Goal: Information Seeking & Learning: Learn about a topic

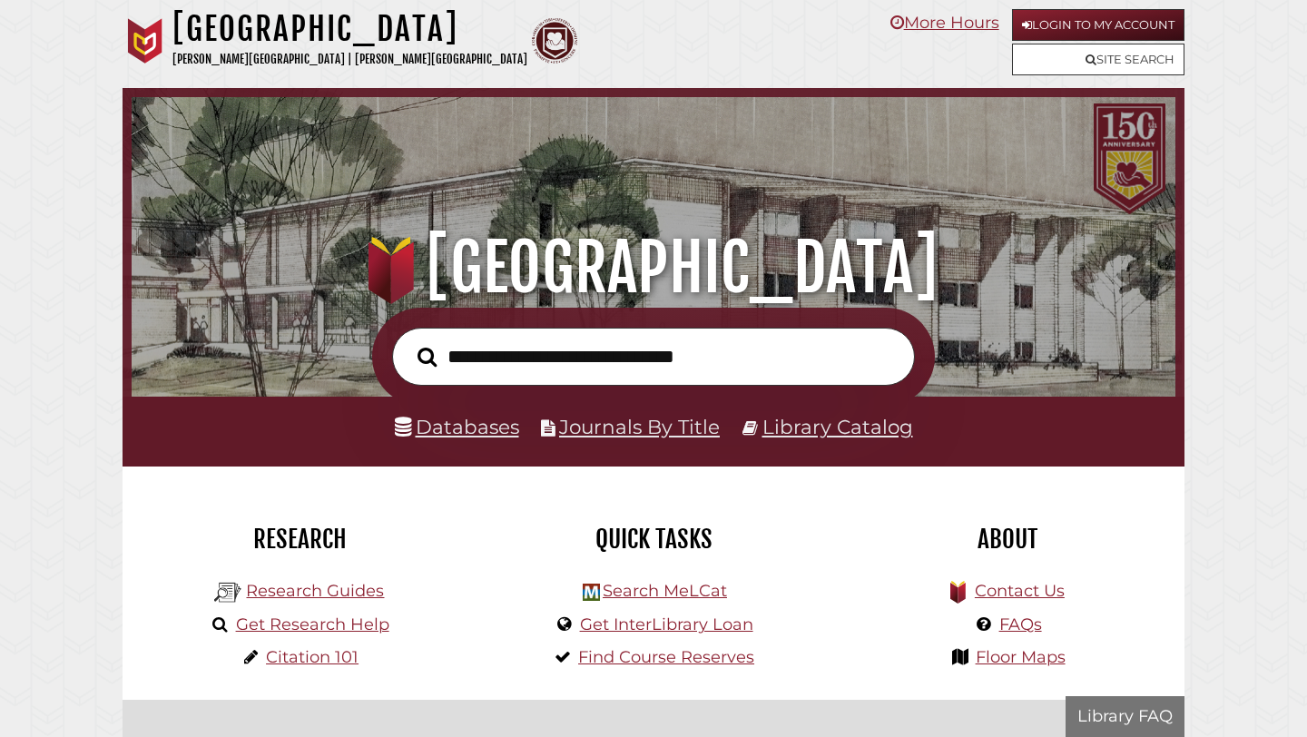
scroll to position [345, 1035]
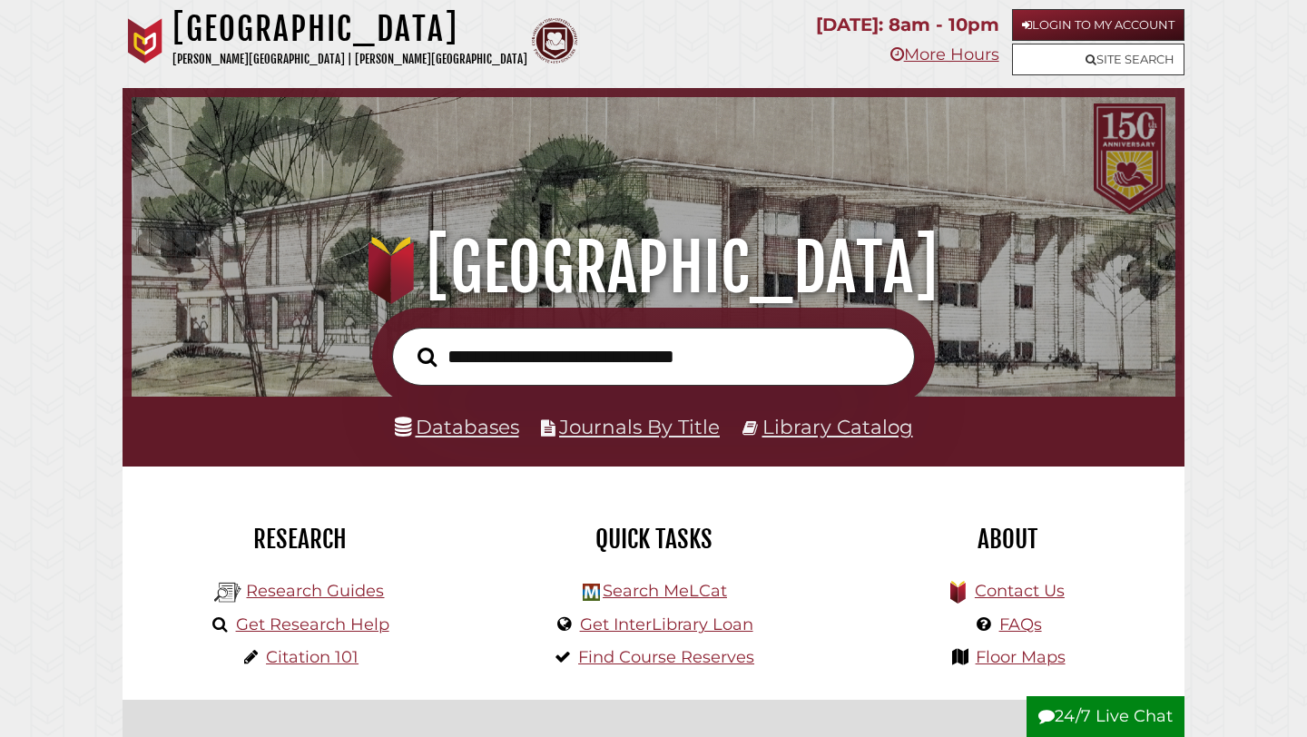
click at [592, 439] on li "Journals By Title" at bounding box center [630, 427] width 179 height 34
click at [448, 442] on li "Databases" at bounding box center [457, 427] width 124 height 34
click at [442, 428] on link "Databases" at bounding box center [457, 427] width 124 height 24
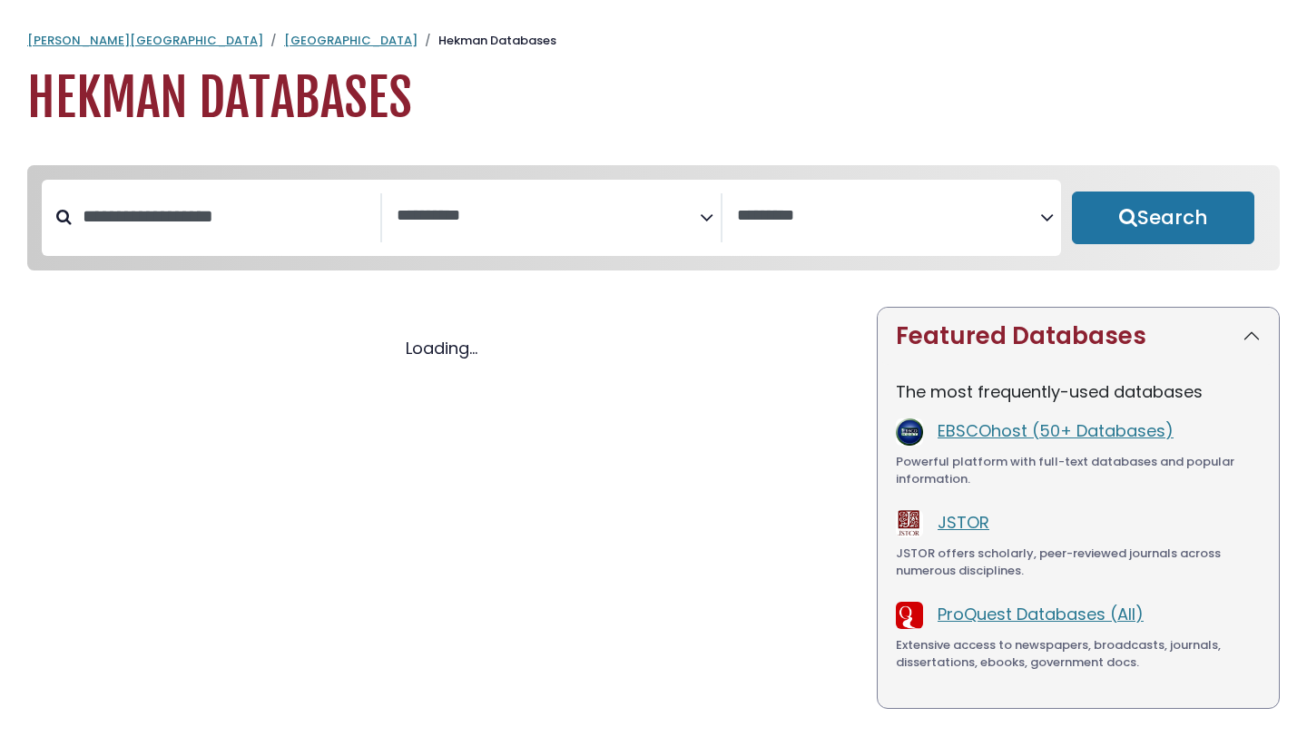
select select "Database Subject Filter"
select select "Database Vendors Filter"
select select "Database Subject Filter"
select select "Database Vendors Filter"
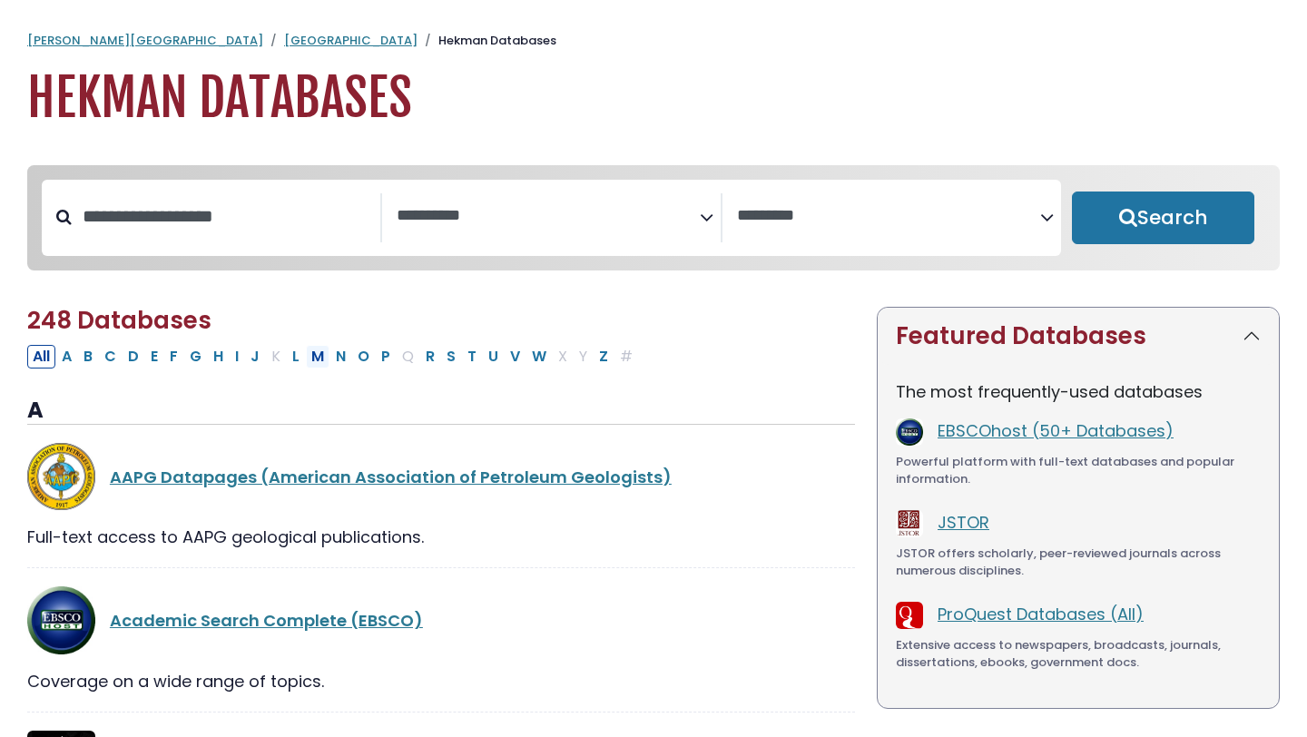
click at [323, 358] on button "M" at bounding box center [318, 357] width 24 height 24
select select "Database Subject Filter"
select select "Database Vendors Filter"
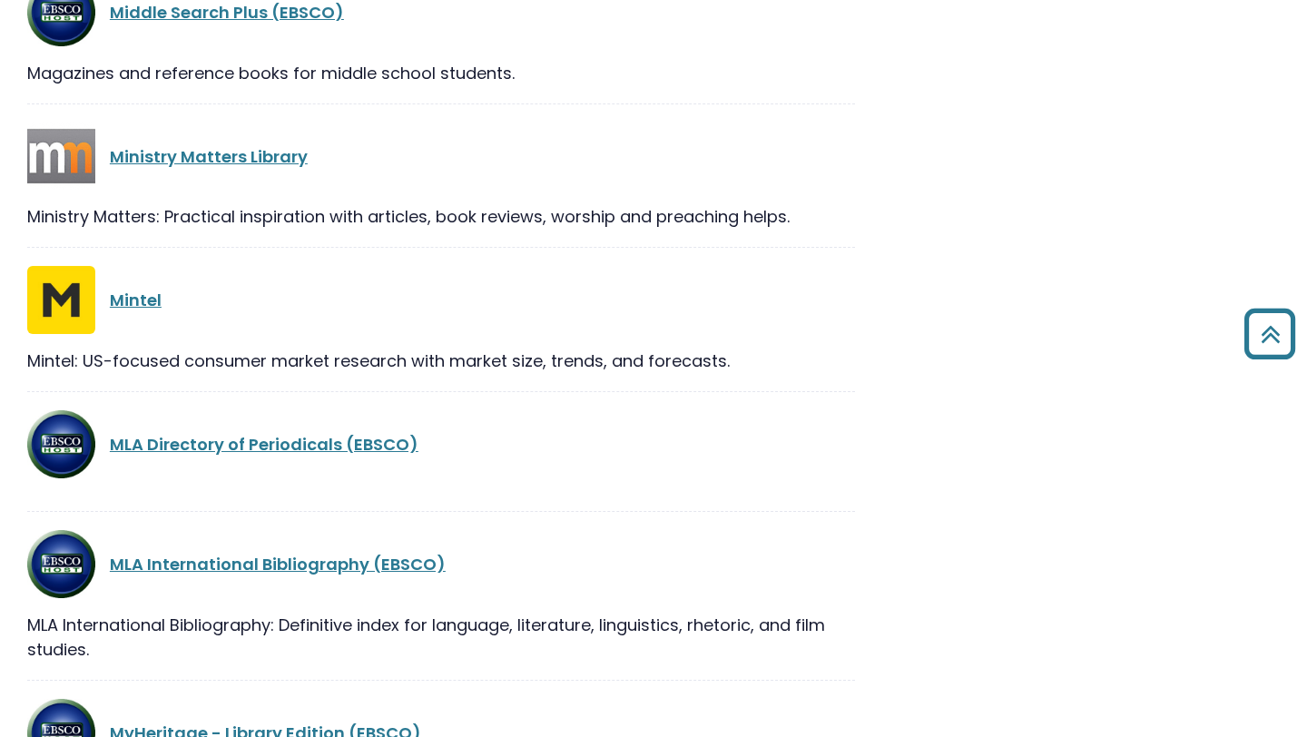
scroll to position [1482, 0]
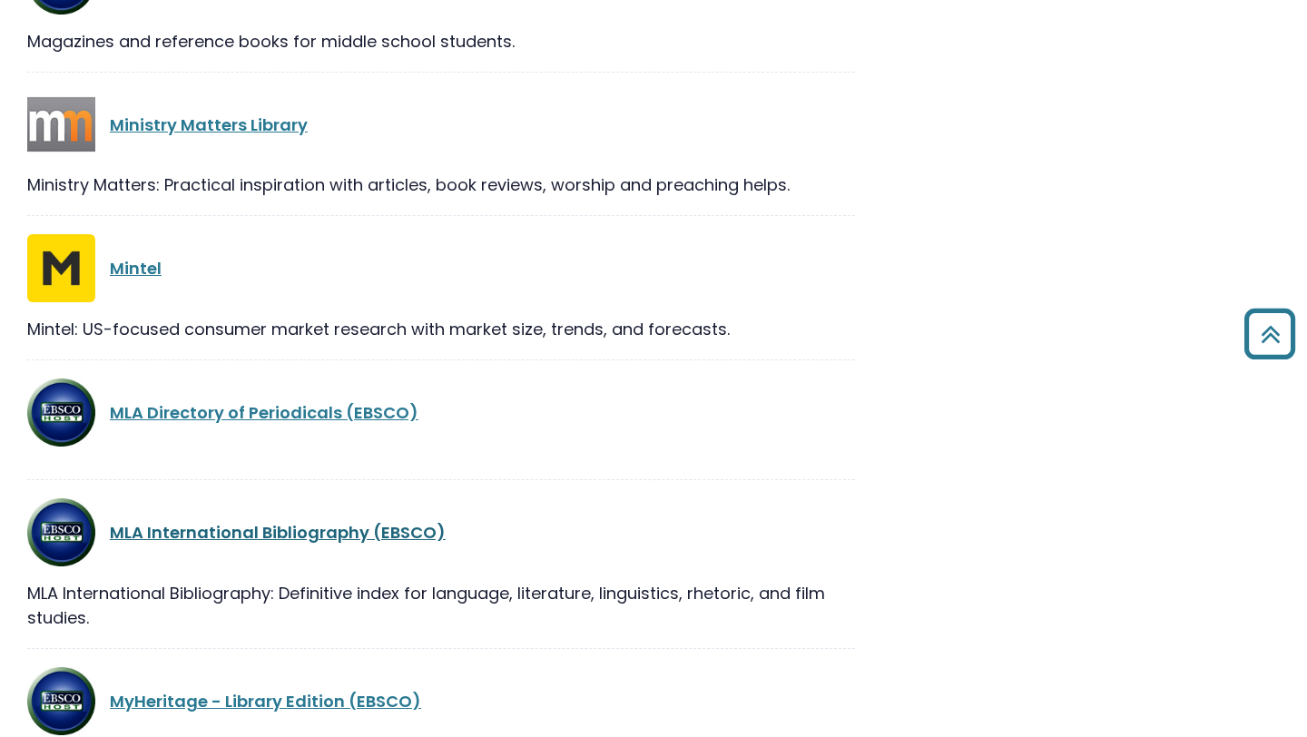
click at [283, 542] on link "MLA International Bibliography (EBSCO)" at bounding box center [278, 532] width 336 height 23
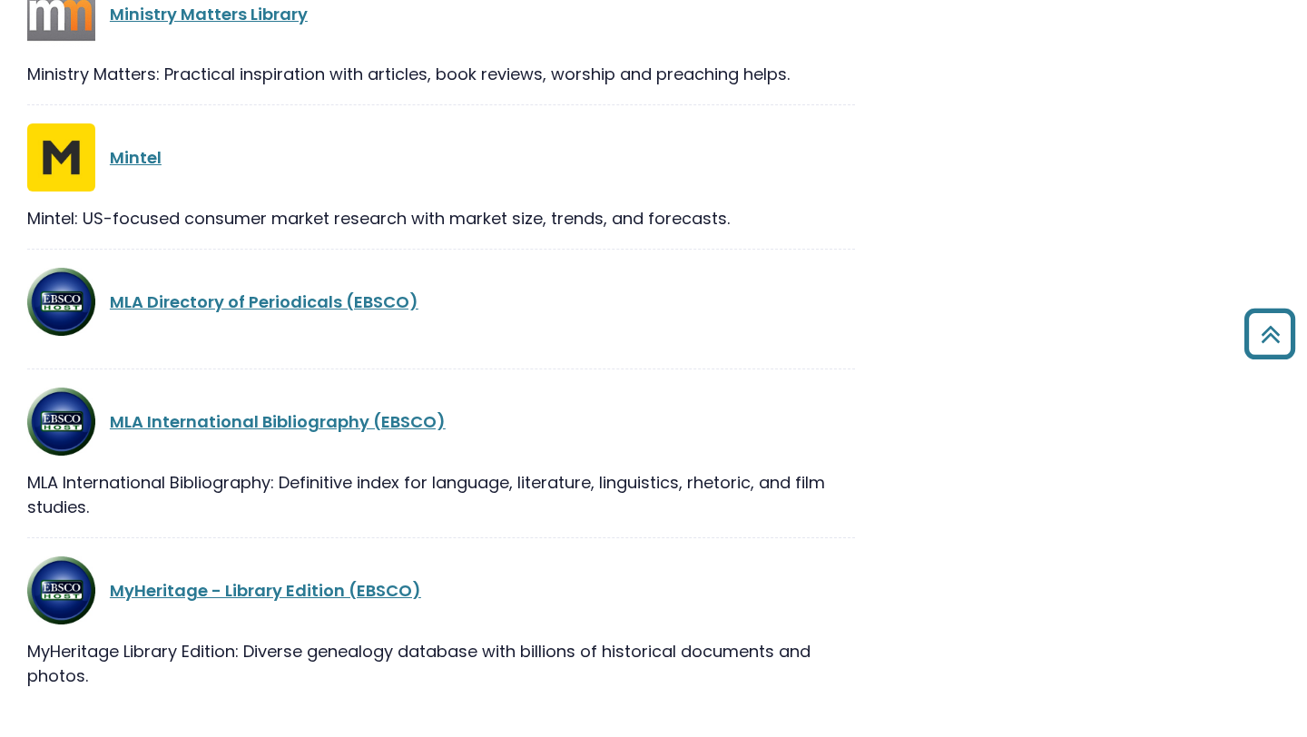
scroll to position [1615, 0]
